Goal: Information Seeking & Learning: Learn about a topic

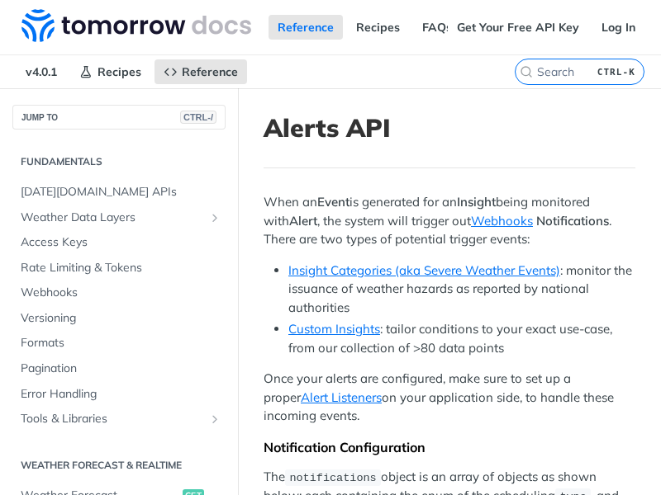
scroll to position [602, 0]
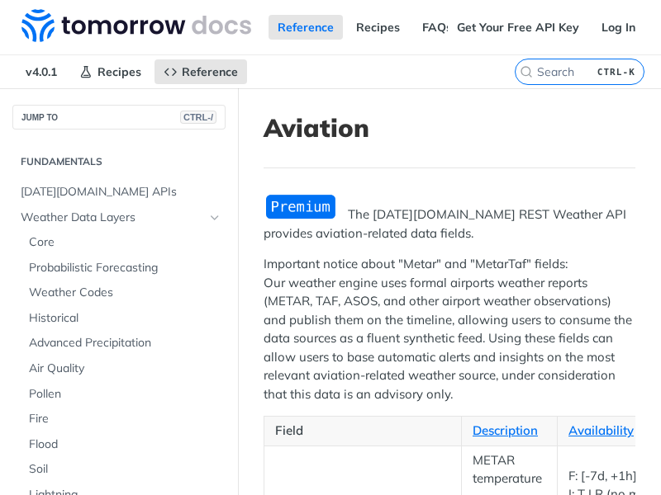
scroll to position [717, 0]
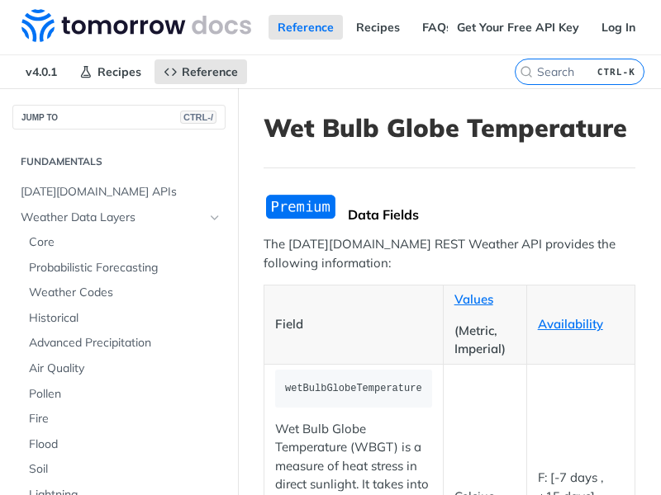
scroll to position [767, 0]
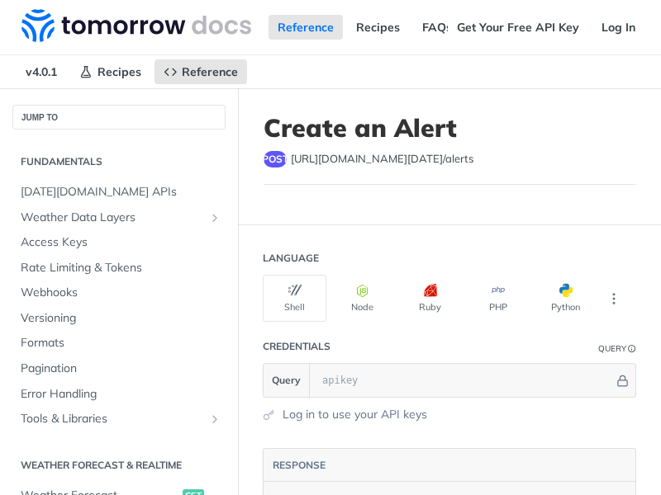
select select "true"
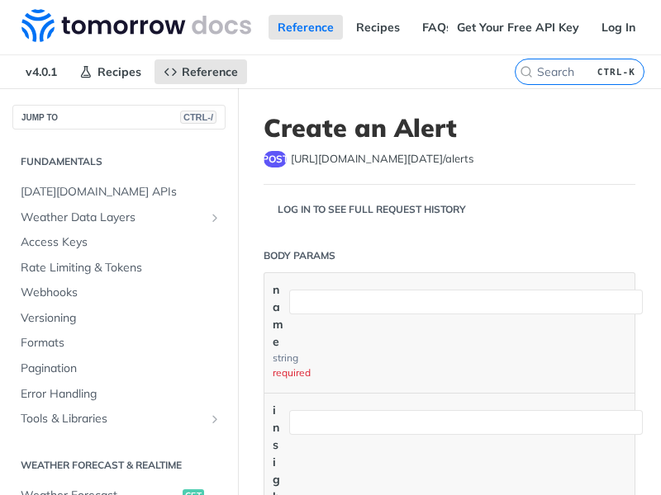
scroll to position [602, 0]
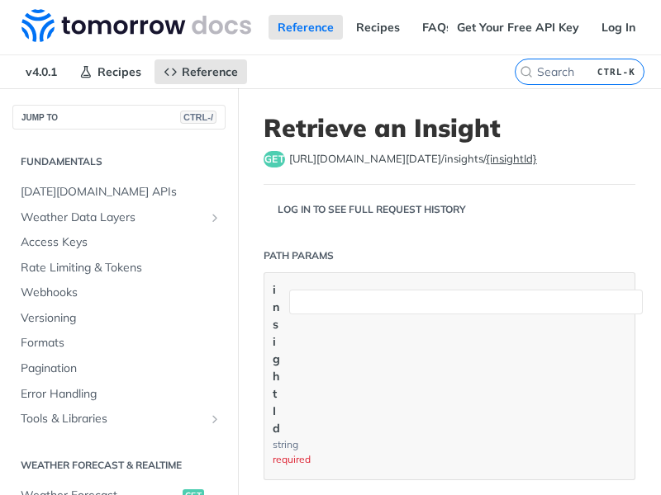
scroll to position [602, 0]
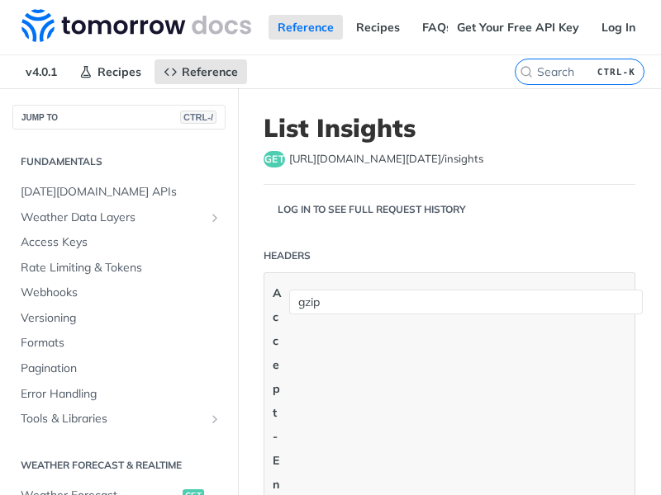
scroll to position [602, 0]
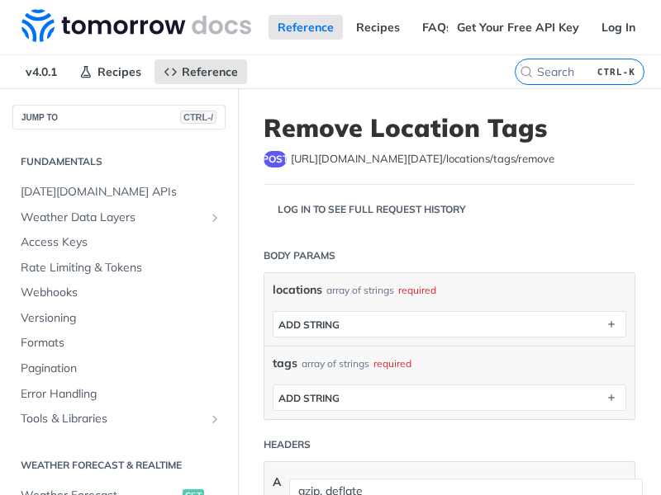
scroll to position [602, 0]
